Goal: Information Seeking & Learning: Learn about a topic

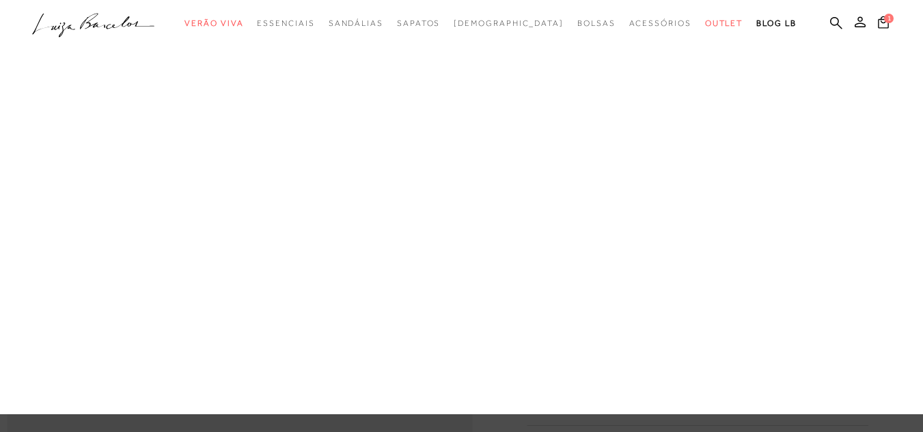
click at [0, 0] on link "[DEMOGRAPHIC_DATA]" at bounding box center [0, 0] width 0 height 0
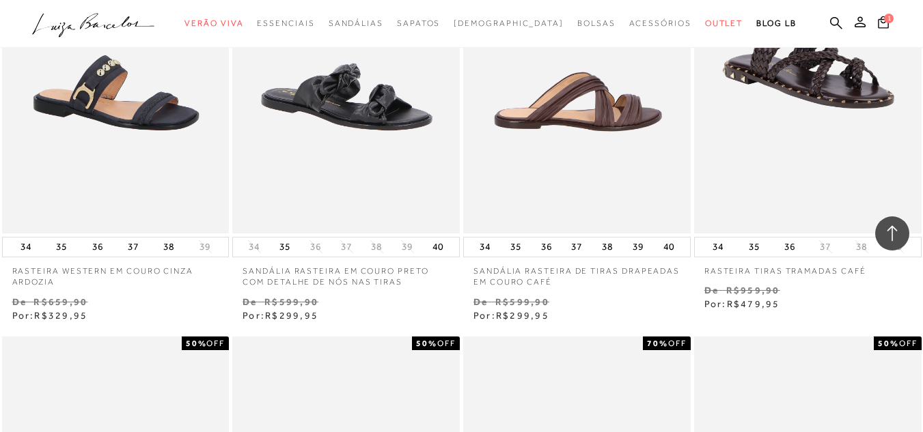
scroll to position [1571, 0]
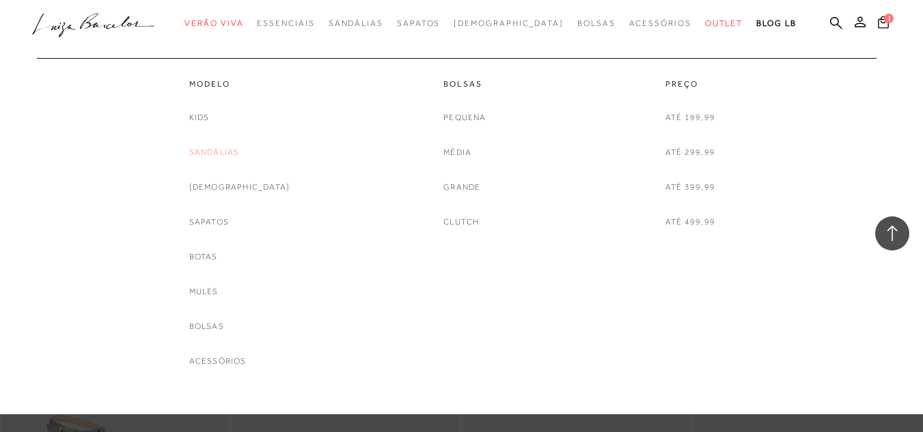
click at [233, 152] on link "Sandálias" at bounding box center [214, 152] width 51 height 14
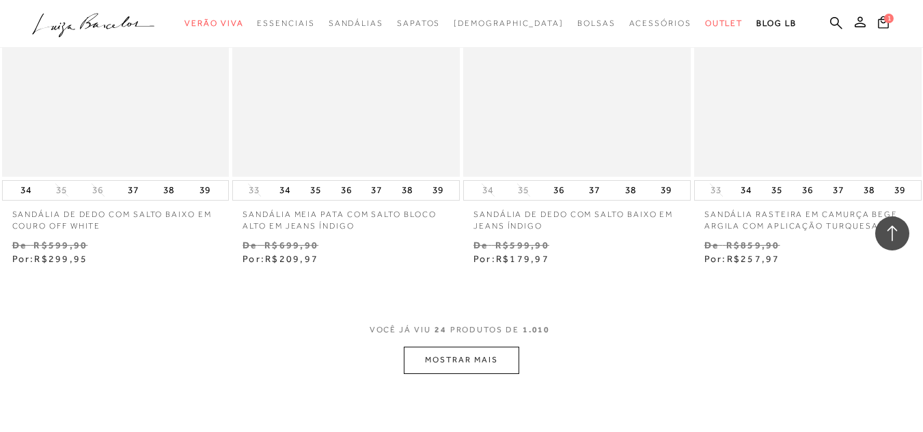
scroll to position [2527, 0]
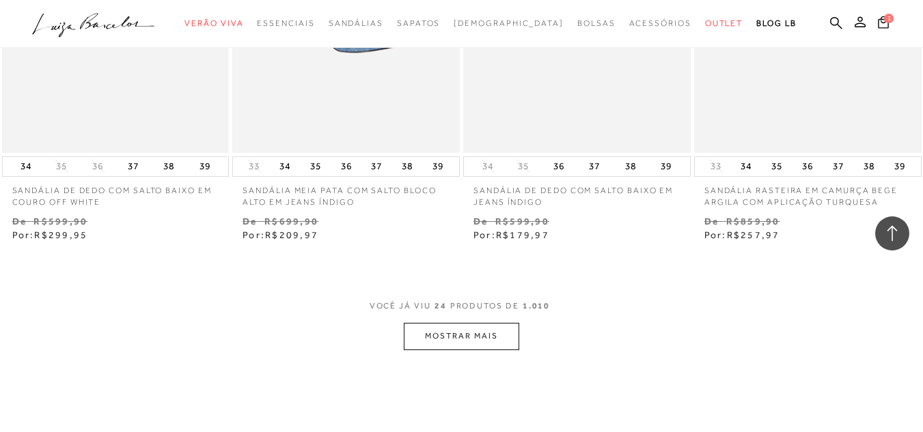
click at [433, 330] on button "MOSTRAR MAIS" at bounding box center [461, 336] width 115 height 27
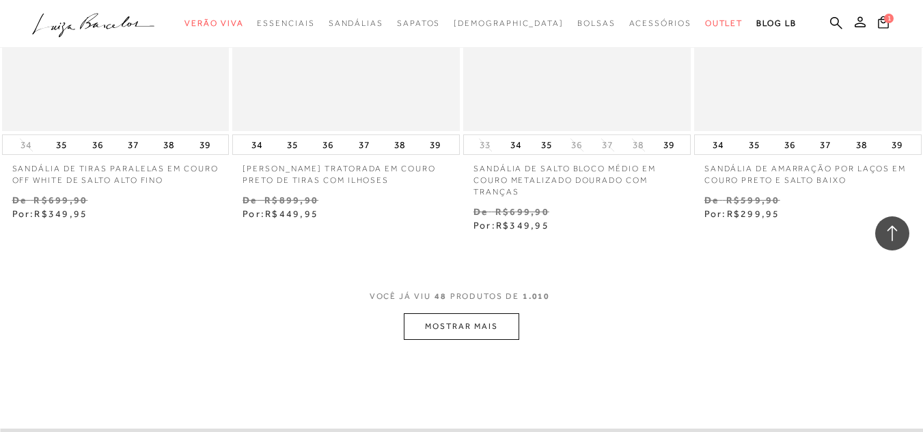
scroll to position [5259, 0]
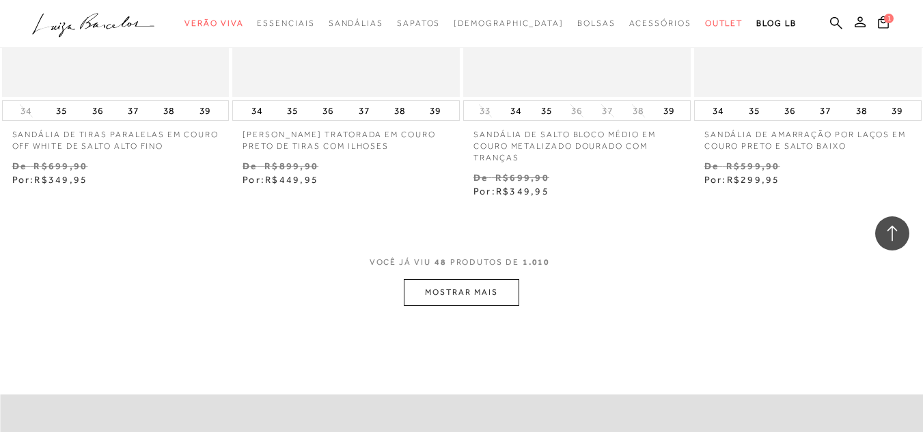
click at [447, 284] on button "MOSTRAR MAIS" at bounding box center [461, 292] width 115 height 27
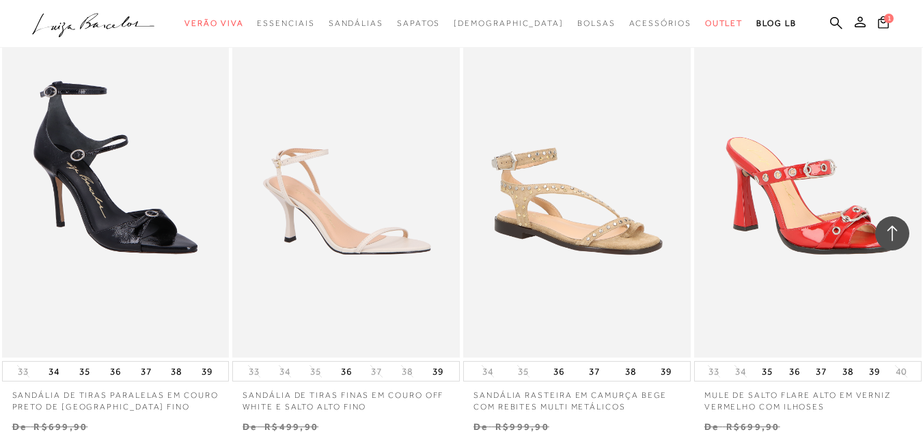
scroll to position [7922, 0]
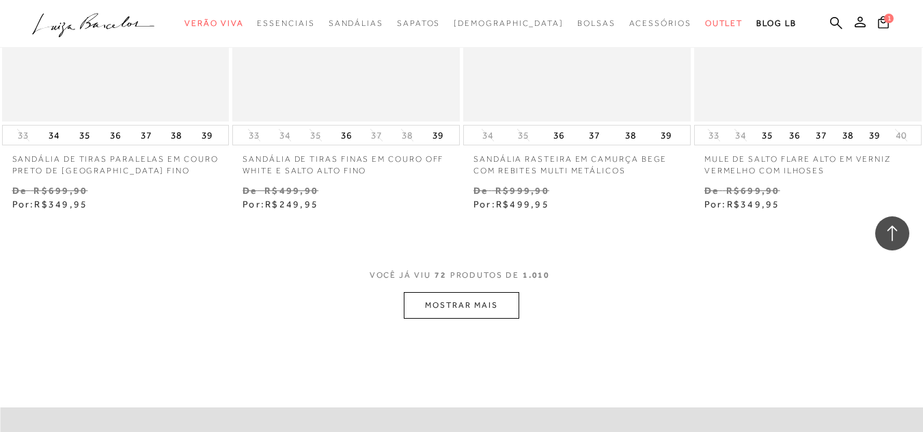
click at [468, 293] on button "MOSTRAR MAIS" at bounding box center [461, 305] width 115 height 27
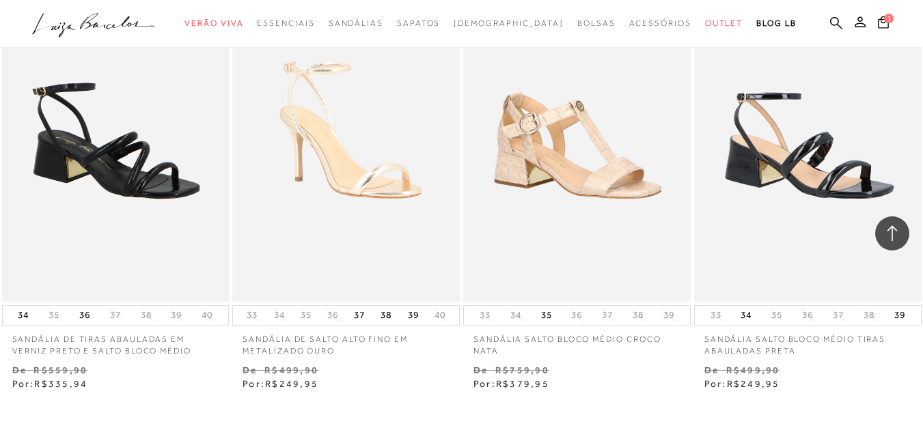
scroll to position [10686, 0]
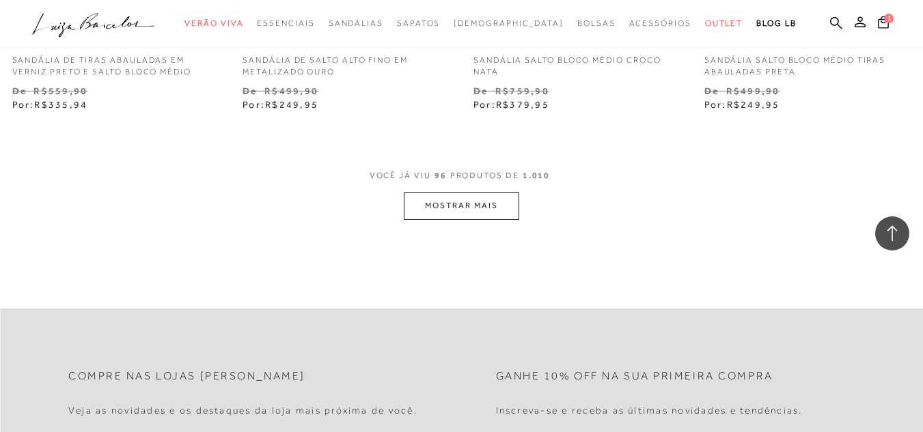
click at [477, 193] on button "MOSTRAR MAIS" at bounding box center [461, 206] width 115 height 27
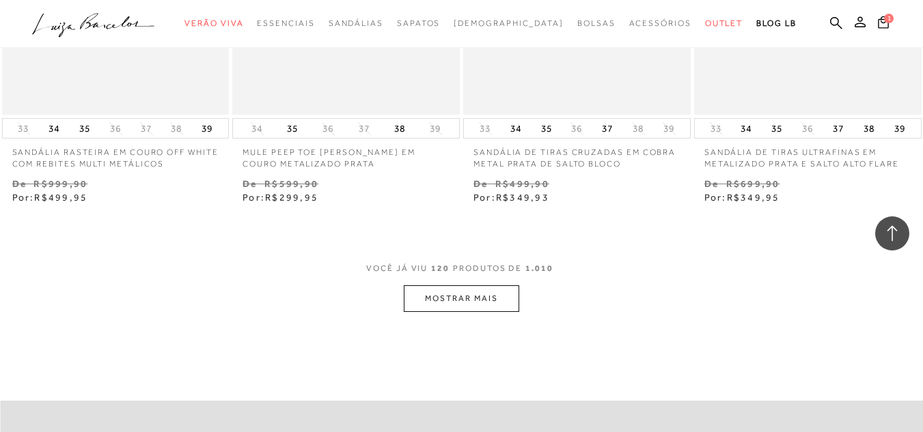
scroll to position [13349, 0]
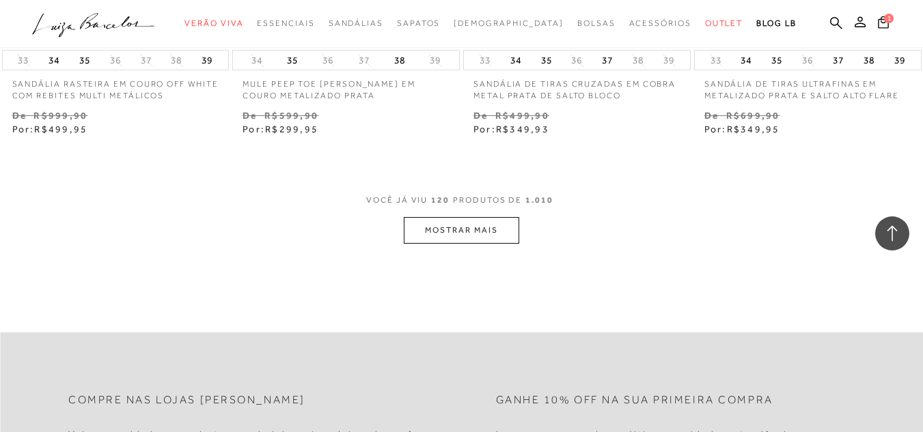
click at [488, 232] on button "MOSTRAR MAIS" at bounding box center [461, 230] width 115 height 27
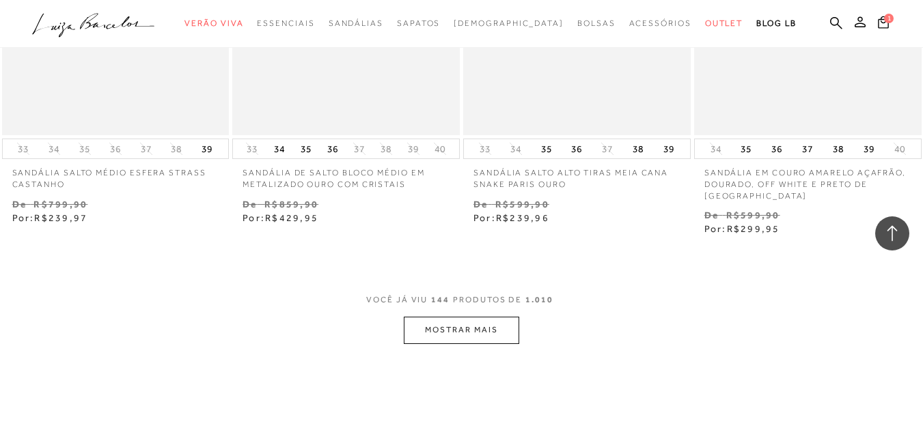
scroll to position [15945, 0]
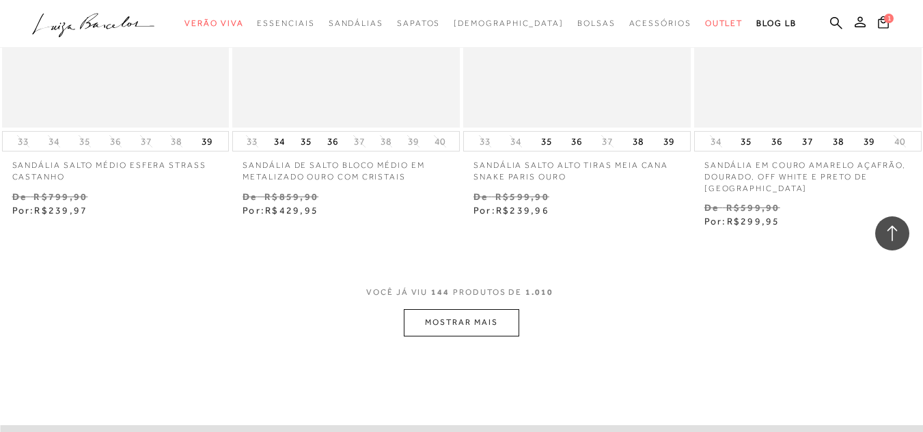
click at [477, 322] on button "MOSTRAR MAIS" at bounding box center [461, 322] width 115 height 27
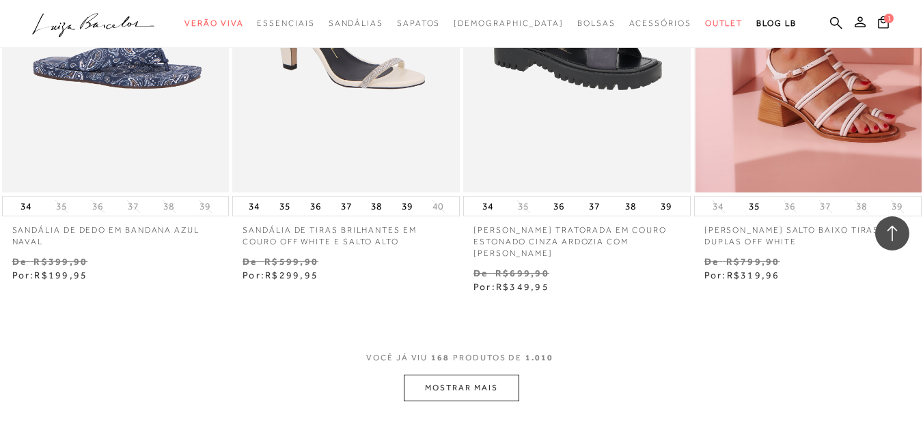
scroll to position [18608, 0]
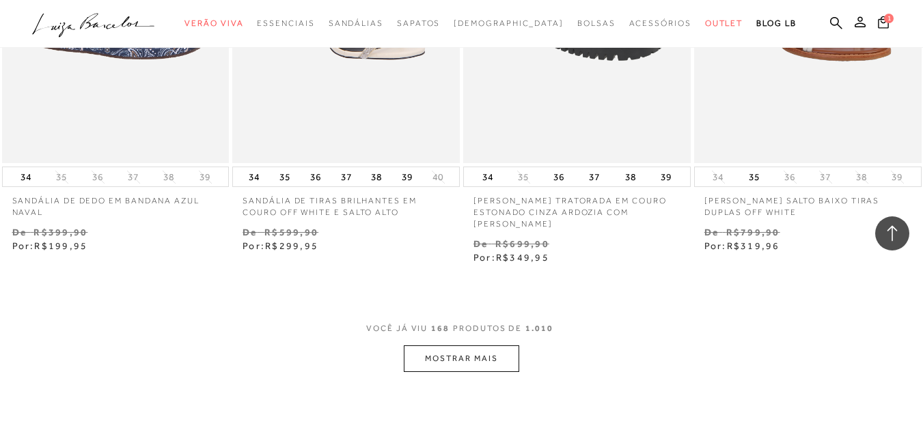
click at [486, 351] on button "MOSTRAR MAIS" at bounding box center [461, 359] width 115 height 27
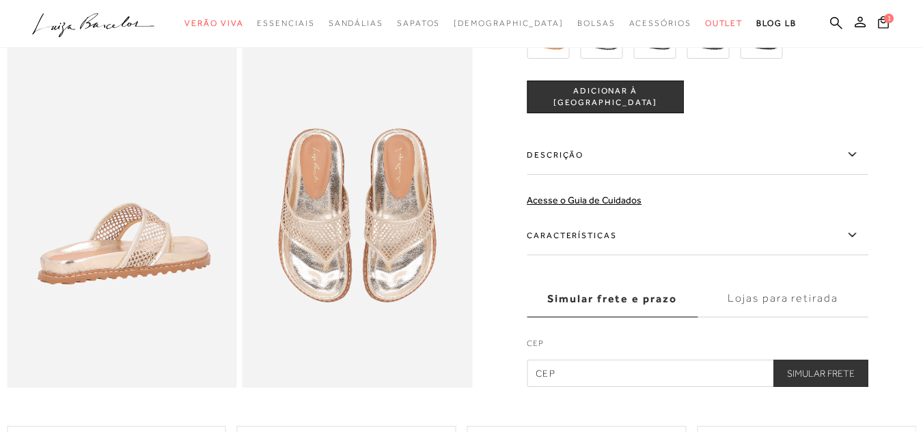
scroll to position [410, 0]
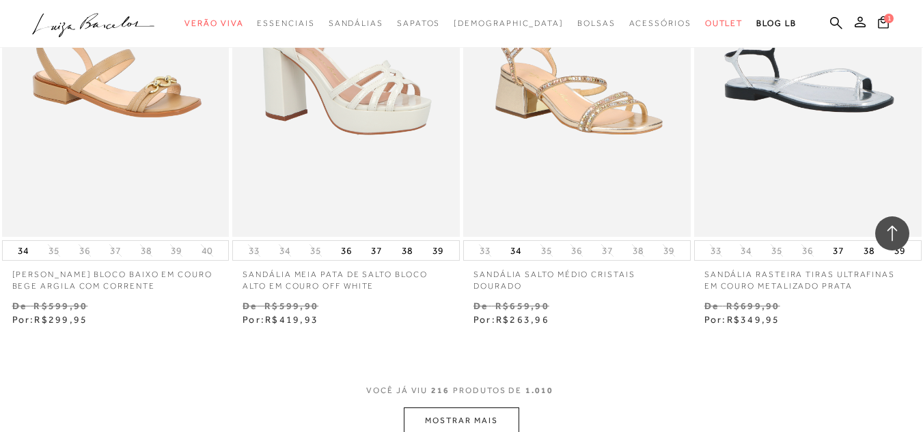
scroll to position [24140, 0]
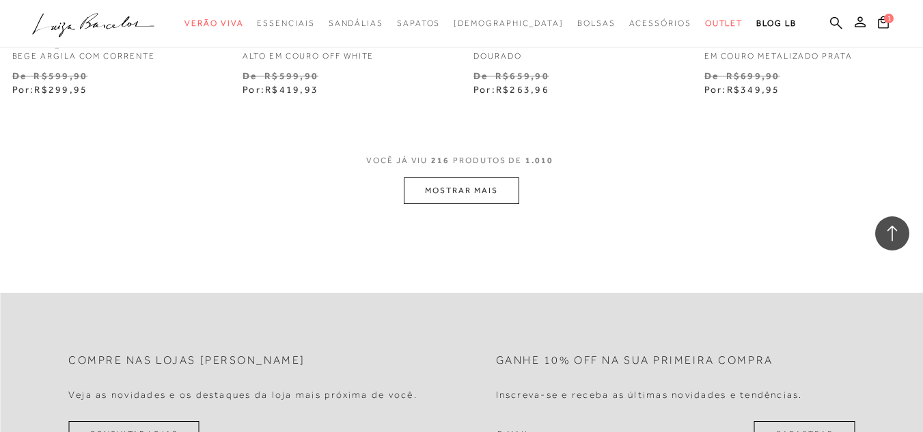
click at [455, 179] on button "MOSTRAR MAIS" at bounding box center [461, 191] width 115 height 27
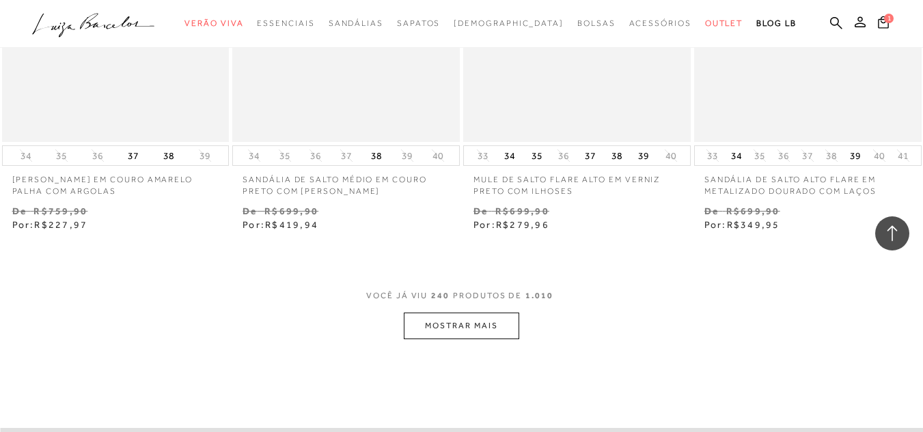
scroll to position [26735, 0]
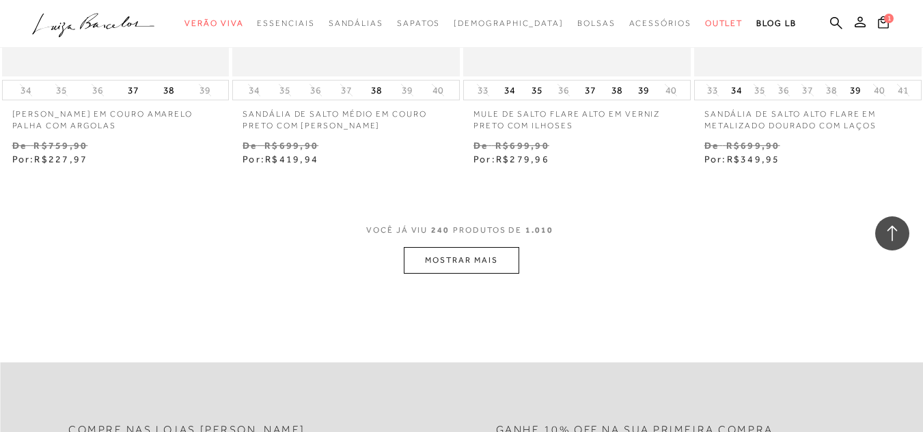
click at [494, 260] on button "MOSTRAR MAIS" at bounding box center [461, 260] width 115 height 27
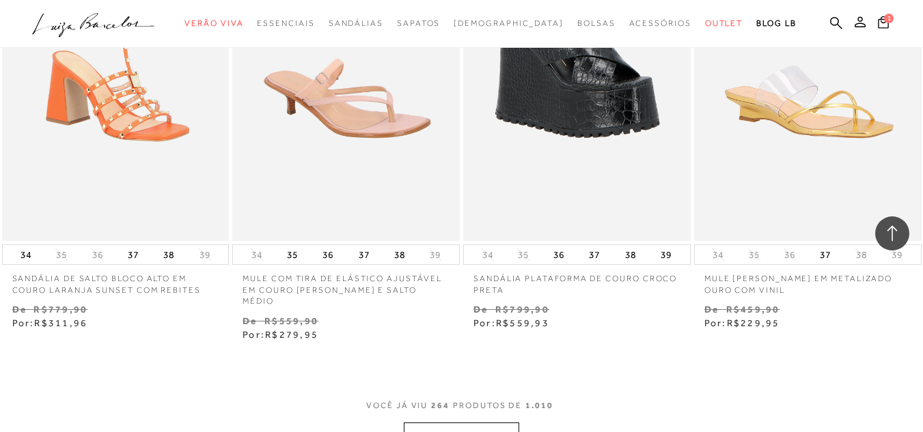
scroll to position [29262, 0]
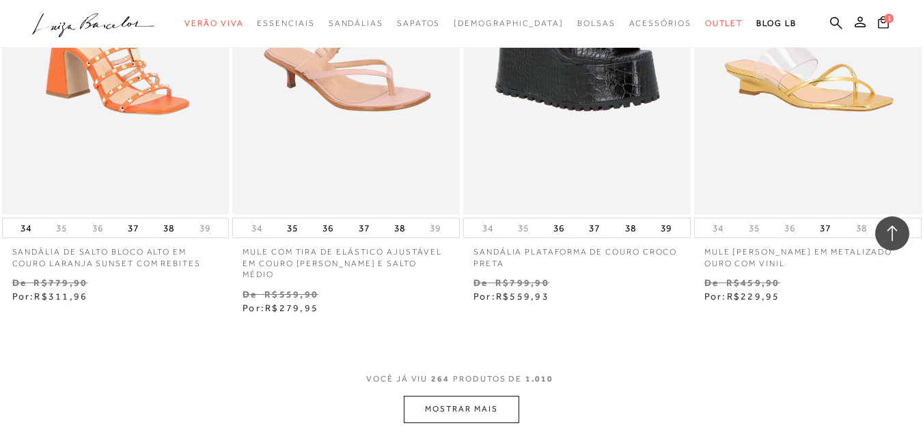
click at [499, 404] on button "MOSTRAR MAIS" at bounding box center [461, 409] width 115 height 27
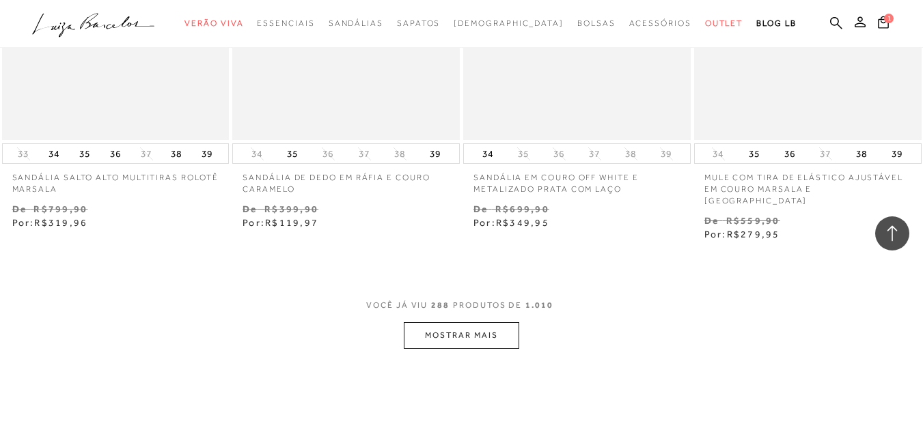
scroll to position [32062, 0]
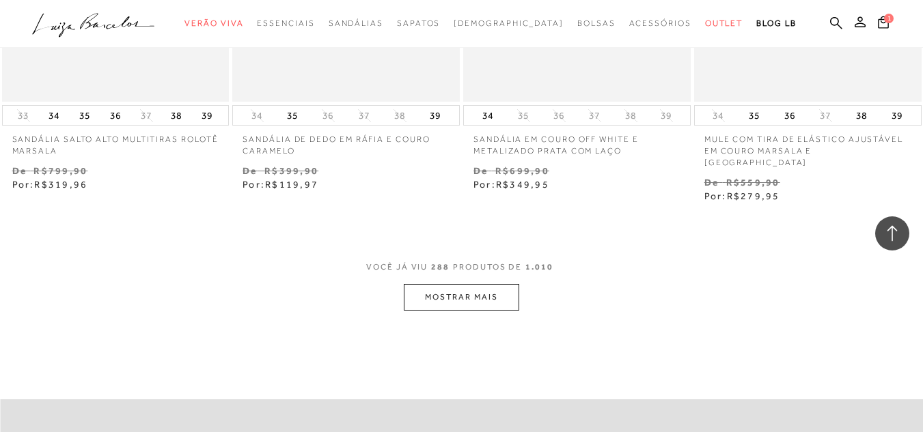
click at [471, 284] on button "MOSTRAR MAIS" at bounding box center [461, 297] width 115 height 27
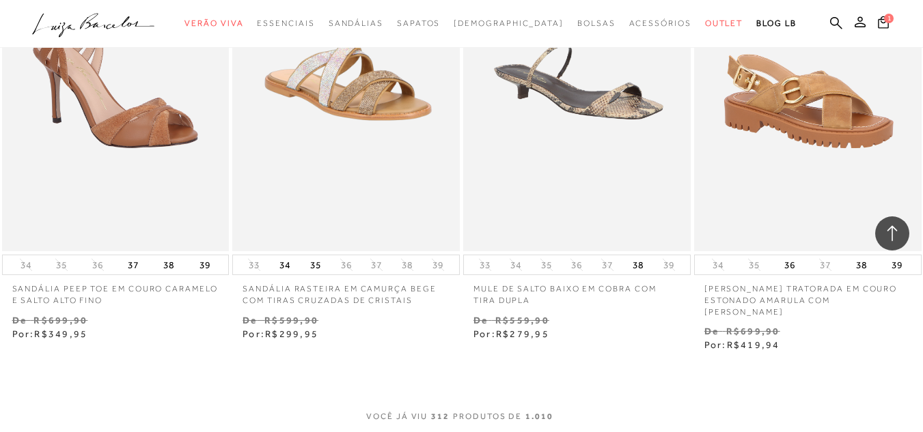
scroll to position [34726, 0]
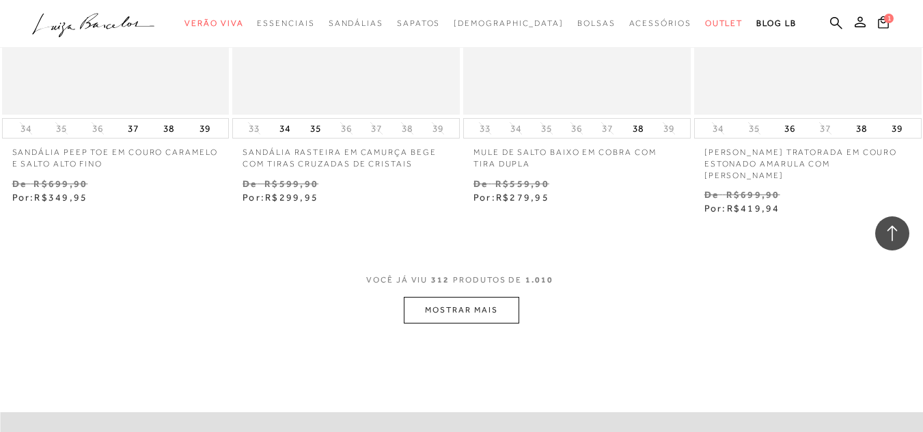
click at [459, 297] on button "MOSTRAR MAIS" at bounding box center [461, 310] width 115 height 27
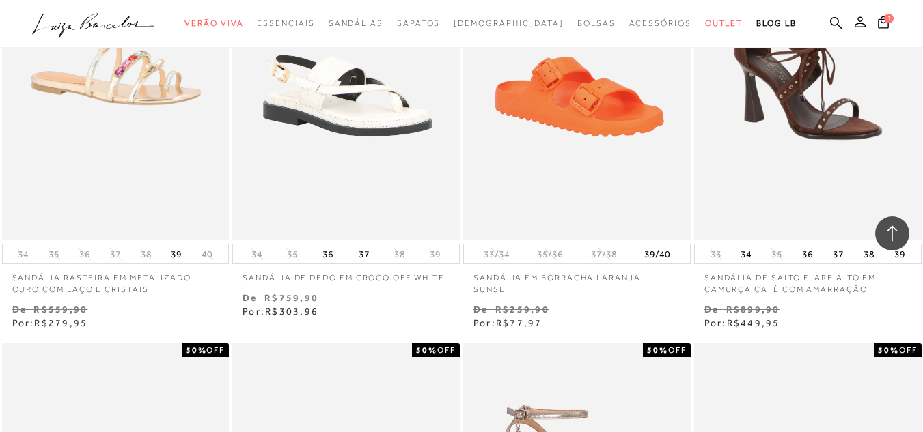
scroll to position [36365, 0]
